Goal: Navigation & Orientation: Find specific page/section

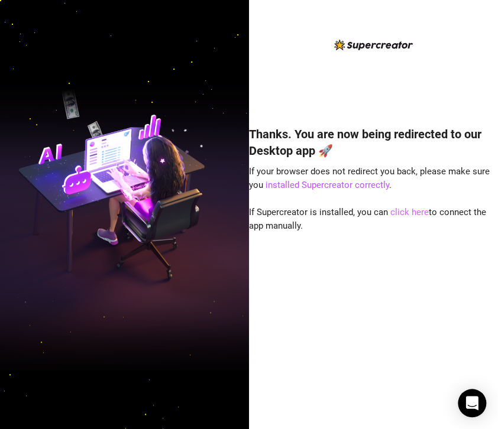
click at [397, 218] on link "click here" at bounding box center [409, 212] width 38 height 11
click at [395, 208] on link "click here" at bounding box center [409, 212] width 38 height 11
